Goal: Answer question/provide support: Answer question/provide support

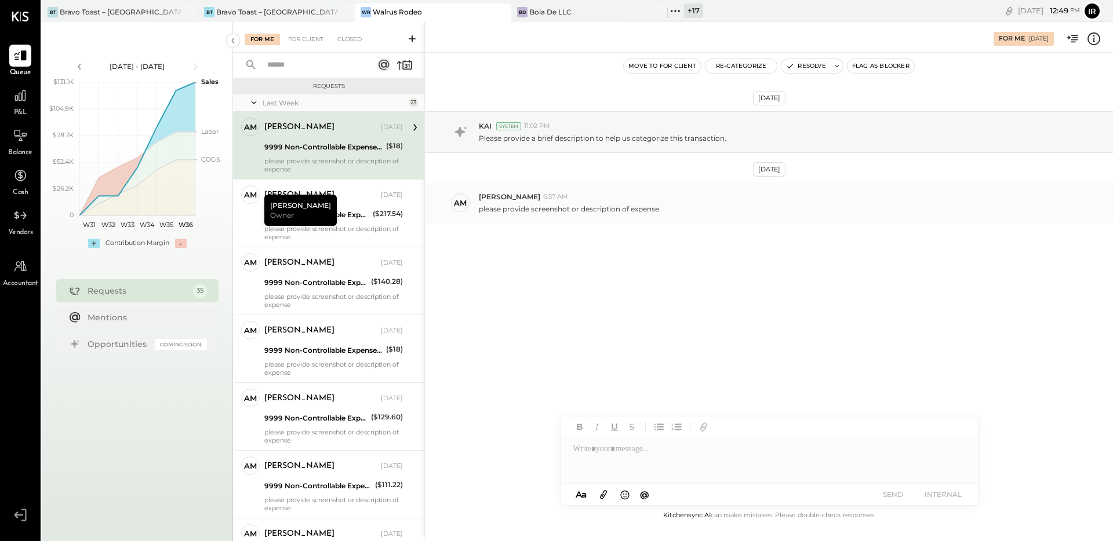
click at [491, 210] on p "please provide screenshot or description of expense" at bounding box center [569, 209] width 180 height 10
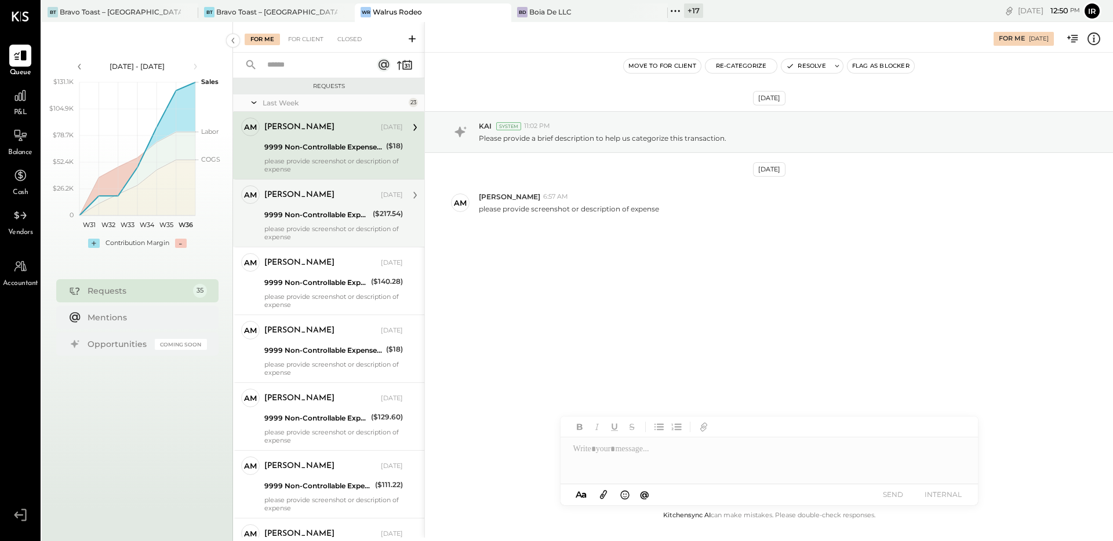
click at [353, 220] on div "9999 Non-Controllable Expenses:Other Income and Expenses:To Be Classified P&L" at bounding box center [316, 215] width 105 height 12
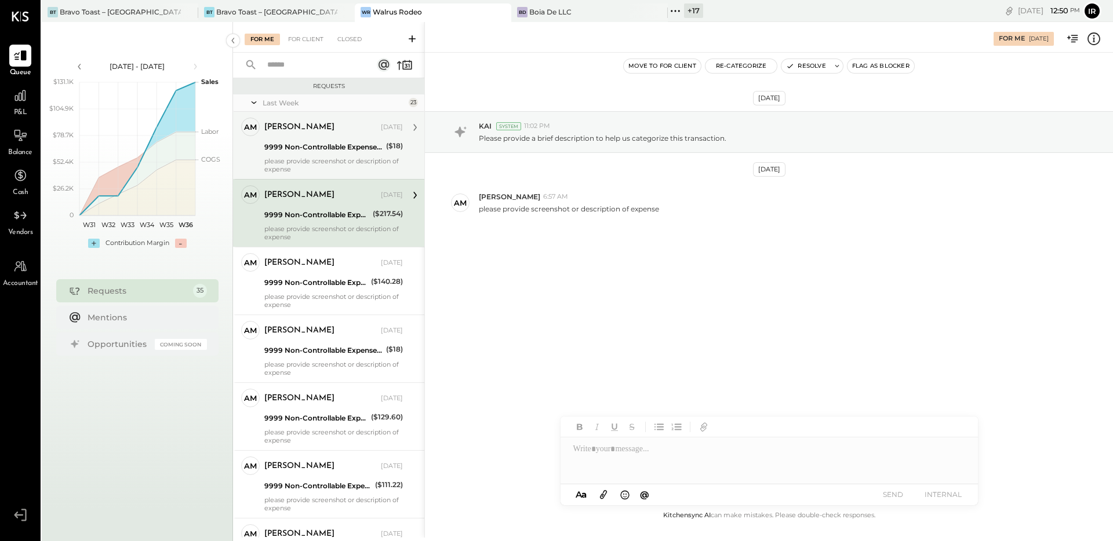
click at [326, 129] on div "[PERSON_NAME]" at bounding box center [321, 128] width 114 height 12
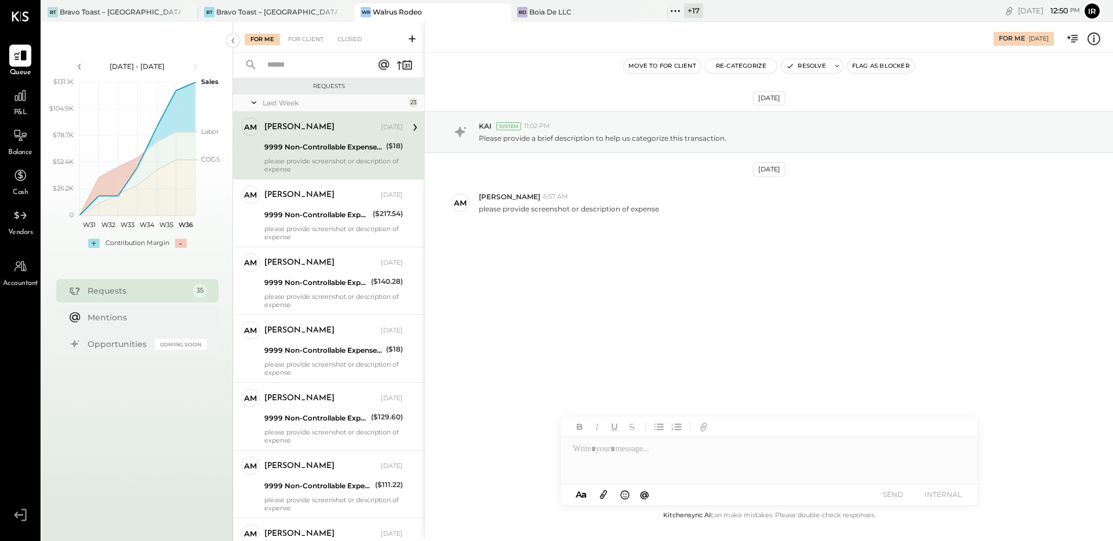
click at [340, 155] on div "[PERSON_NAME] [DATE] 9999 Non-Controllable Expenses:Other Income and Expenses:T…" at bounding box center [333, 146] width 138 height 56
click at [812, 68] on button "Resolve" at bounding box center [805, 66] width 49 height 14
click at [315, 152] on div "9999 Non-Controllable Expenses:Other Income and Expenses:To Be Classified P&L" at bounding box center [316, 147] width 105 height 12
click at [805, 66] on button "Resolve" at bounding box center [805, 66] width 49 height 14
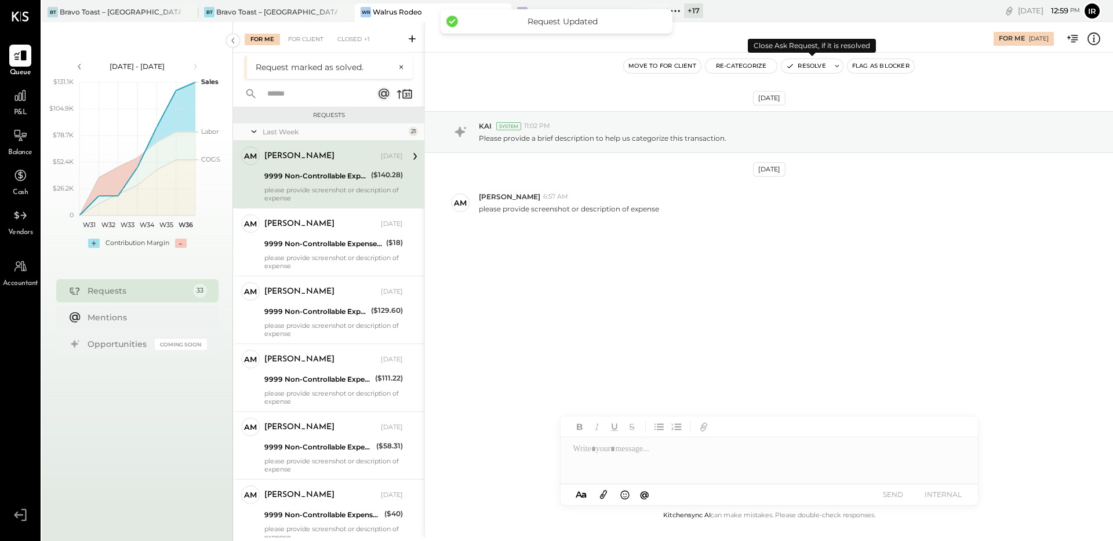
click at [838, 65] on icon at bounding box center [837, 66] width 8 height 8
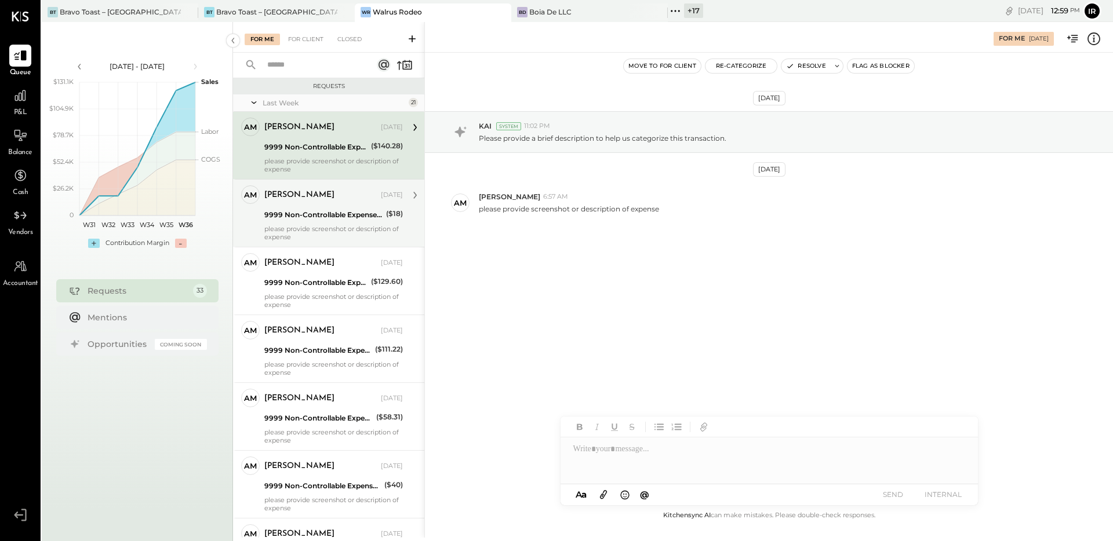
click at [335, 214] on div "9999 Non-Controllable Expenses:Other Income and Expenses:To Be Classified P&L" at bounding box center [323, 215] width 118 height 12
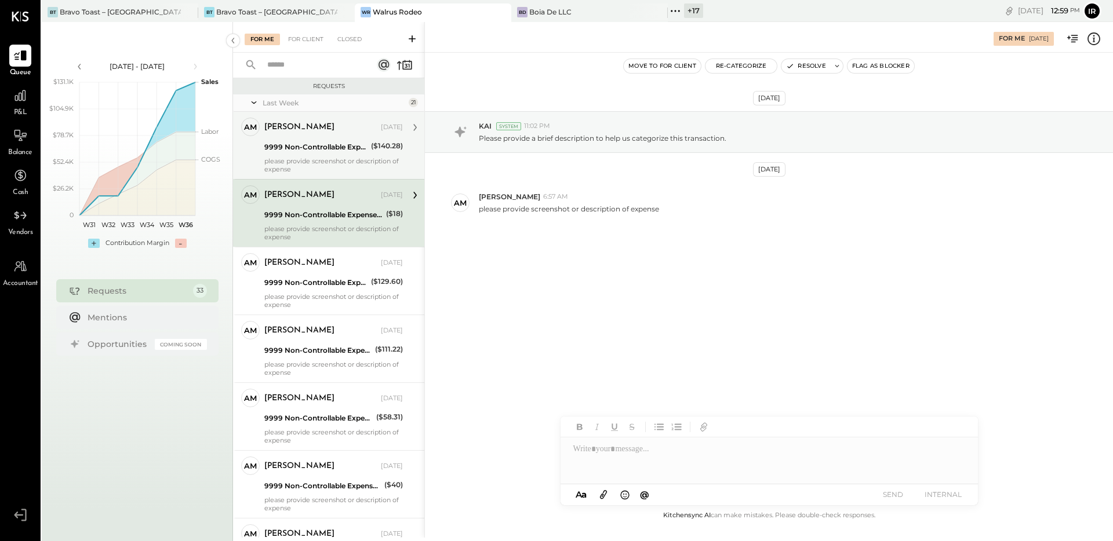
click at [342, 130] on div "[PERSON_NAME]" at bounding box center [321, 128] width 114 height 12
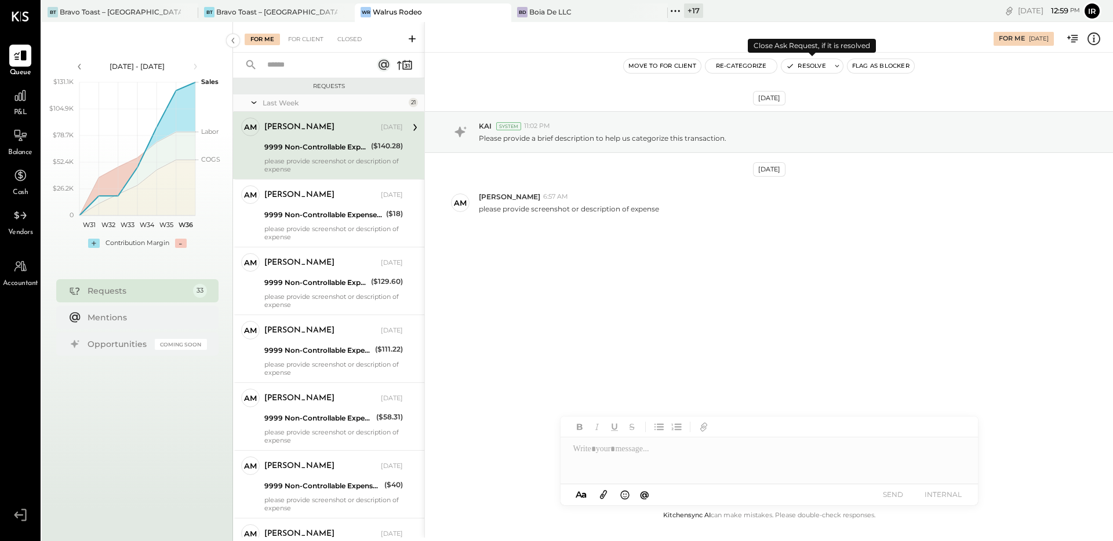
click at [804, 64] on button "Resolve" at bounding box center [805, 66] width 49 height 14
click at [809, 68] on button "Resolve" at bounding box center [805, 66] width 49 height 14
click at [804, 66] on button "Resolve" at bounding box center [805, 66] width 49 height 14
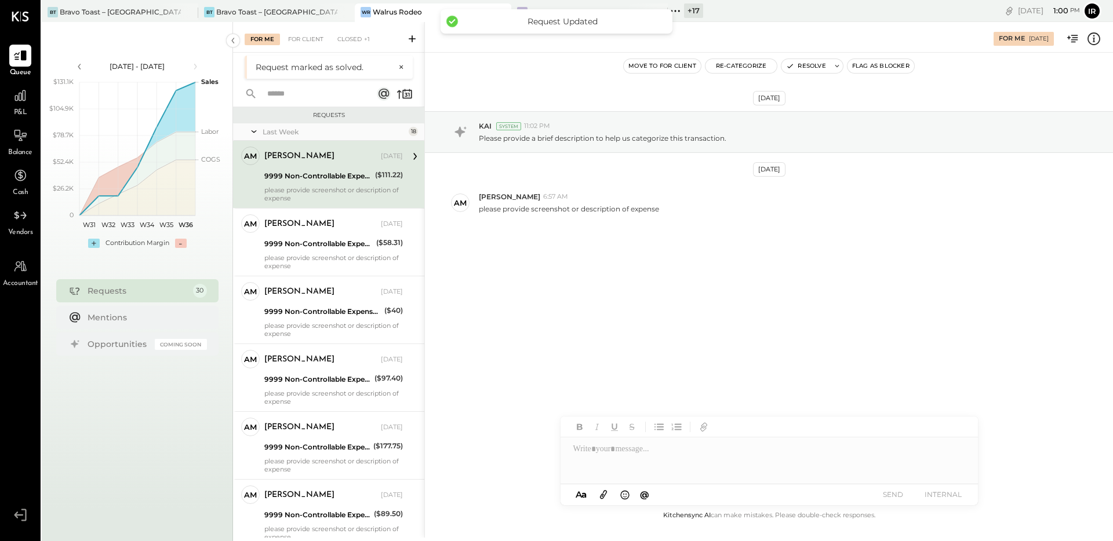
click at [804, 66] on button "Resolve" at bounding box center [805, 66] width 49 height 14
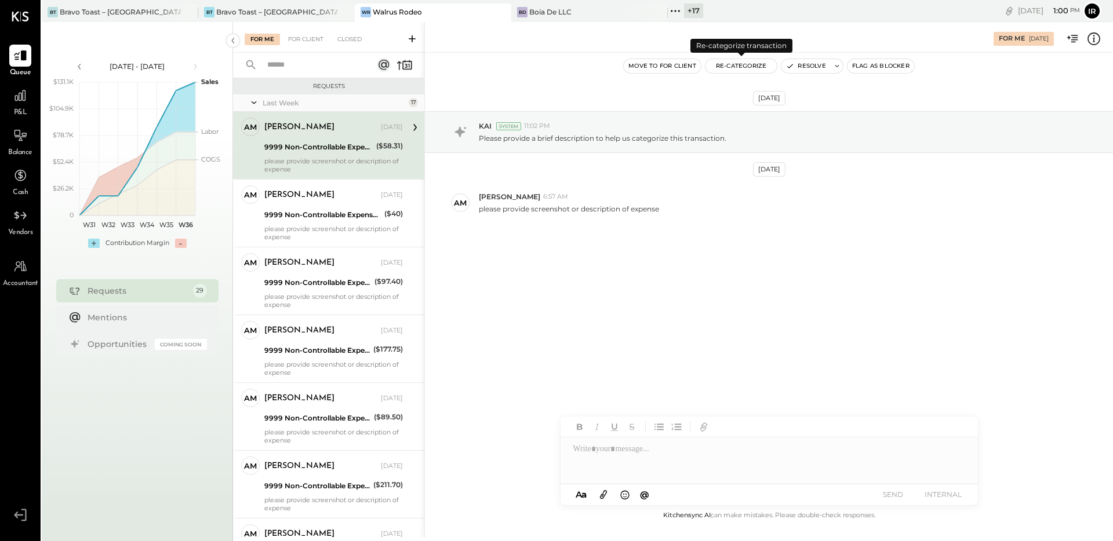
click at [746, 67] on button "Re-Categorize" at bounding box center [741, 66] width 72 height 14
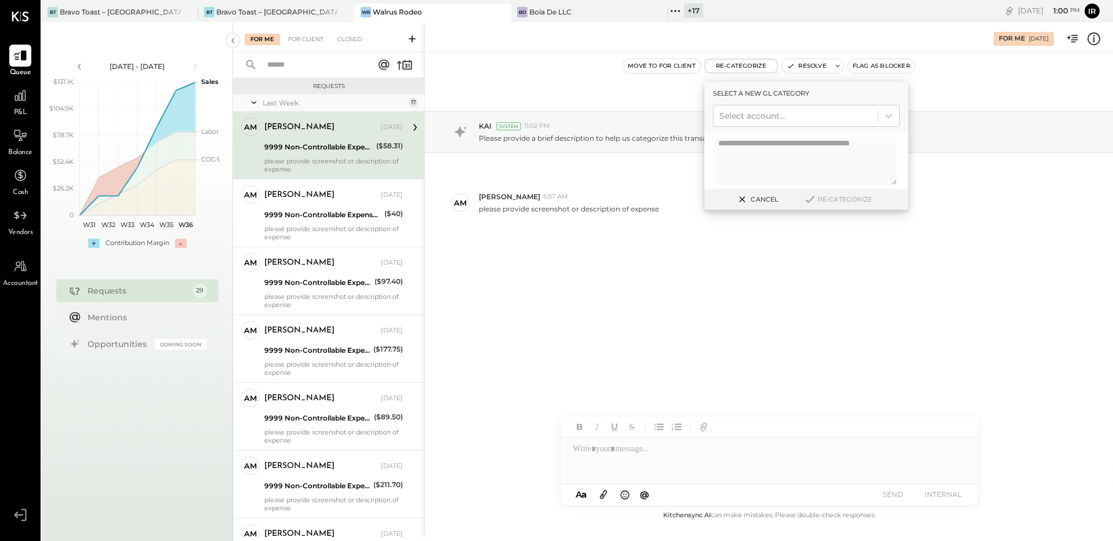
click at [570, 94] on div "[DATE] KAI System 11:02 PM Please provide a brief description to help us catego…" at bounding box center [769, 196] width 688 height 229
click at [813, 65] on button "Resolve" at bounding box center [806, 66] width 49 height 14
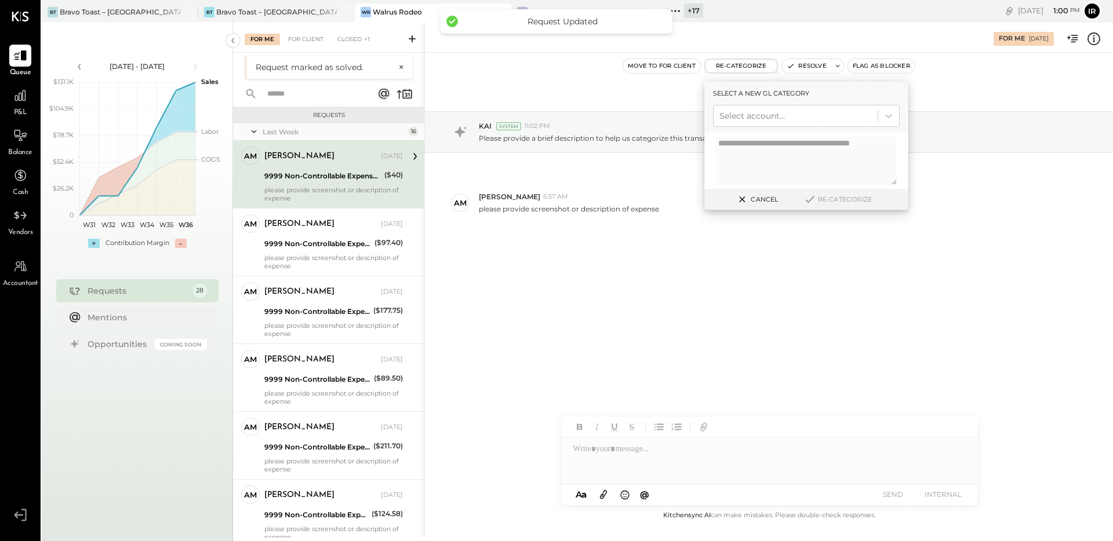
click at [357, 170] on div "9999 Non-Controllable Expenses:Other Income and Expenses:To Be Classified P&L" at bounding box center [322, 176] width 116 height 12
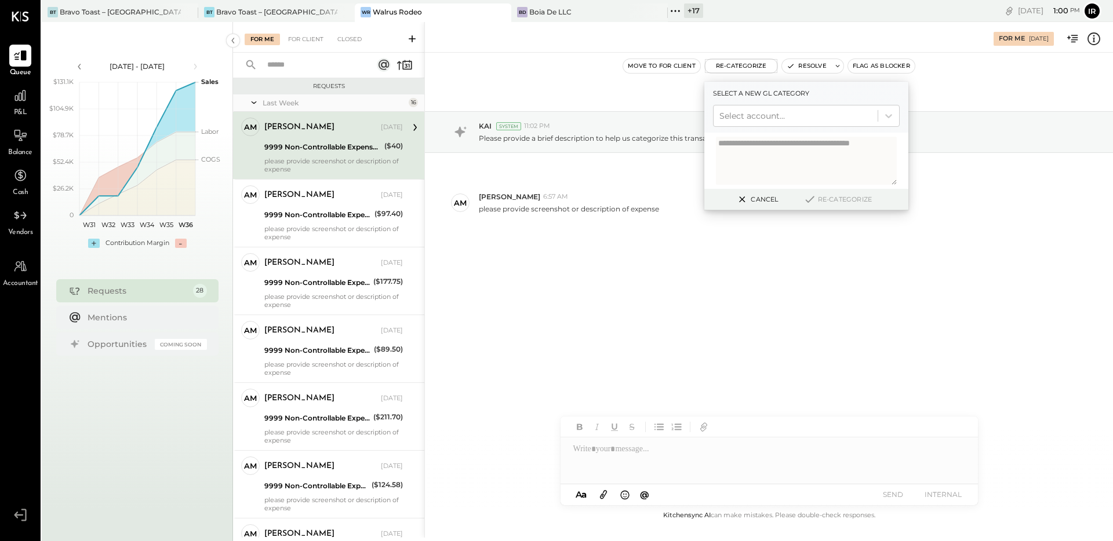
click at [755, 196] on button "Cancel" at bounding box center [756, 199] width 50 height 15
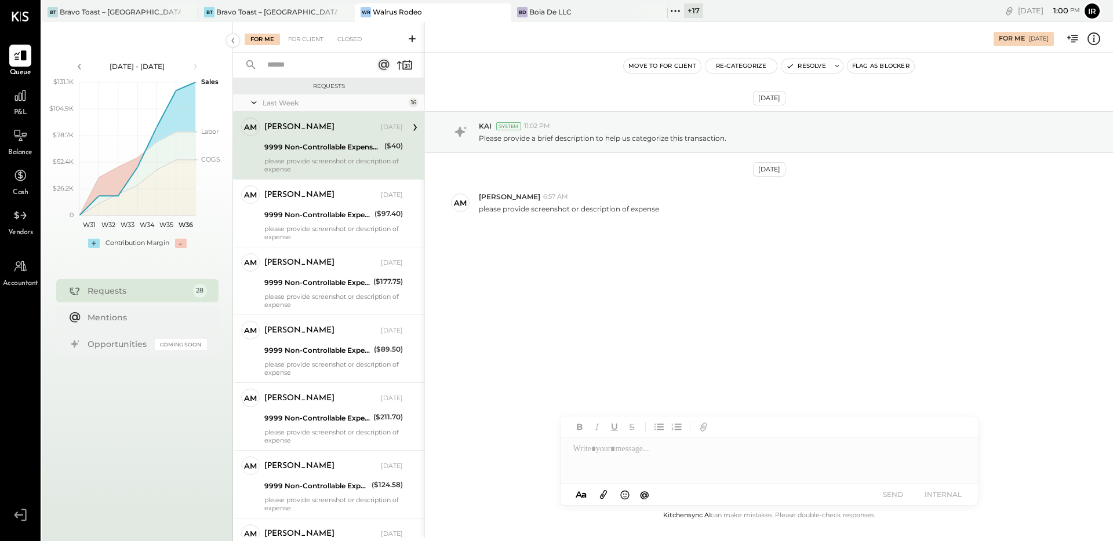
click at [324, 127] on div "[PERSON_NAME]" at bounding box center [321, 128] width 114 height 12
click at [800, 70] on button "Resolve" at bounding box center [805, 66] width 49 height 14
click at [803, 68] on button "Resolve" at bounding box center [805, 66] width 49 height 14
click at [807, 67] on button "Resolve" at bounding box center [805, 66] width 49 height 14
